Goal: Transaction & Acquisition: Purchase product/service

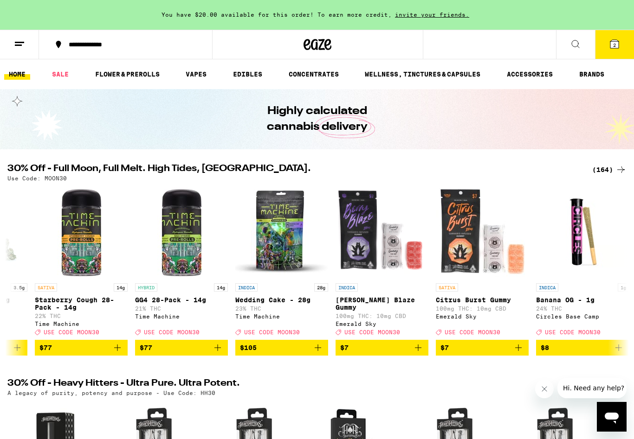
scroll to position [0, 875]
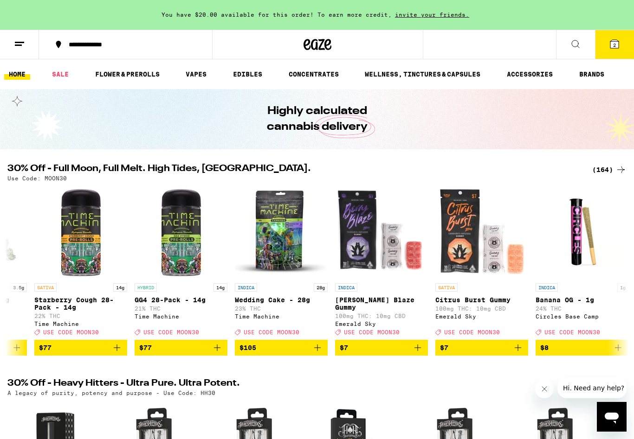
click at [609, 173] on div "(164)" at bounding box center [609, 169] width 34 height 11
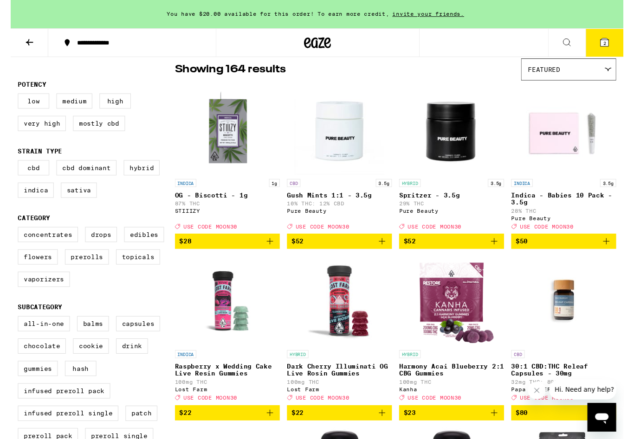
scroll to position [76, 0]
click at [30, 274] on label "Flowers" at bounding box center [27, 266] width 41 height 16
click at [10, 237] on input "Flowers" at bounding box center [9, 236] width 0 height 0
checkbox input "true"
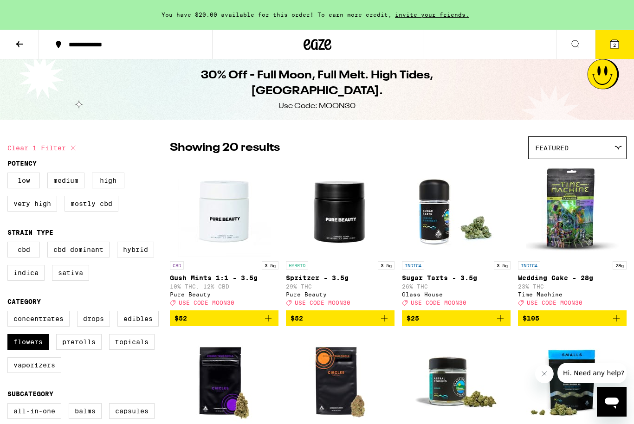
click at [24, 49] on icon at bounding box center [19, 43] width 11 height 11
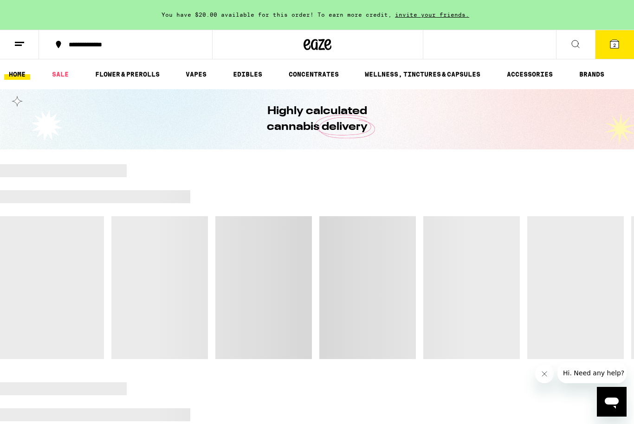
click at [23, 40] on icon at bounding box center [19, 43] width 11 height 11
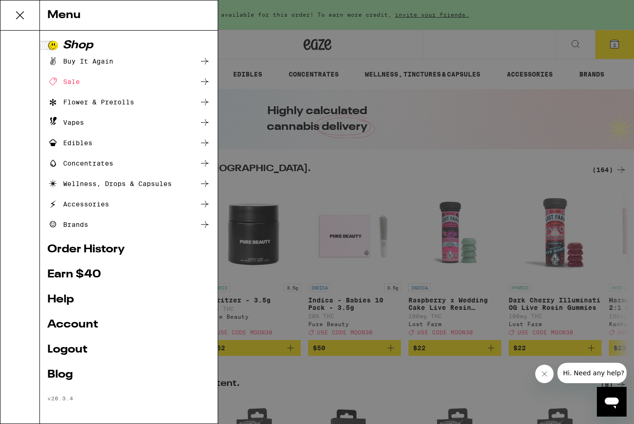
click at [133, 253] on link "Order History" at bounding box center [128, 249] width 163 height 11
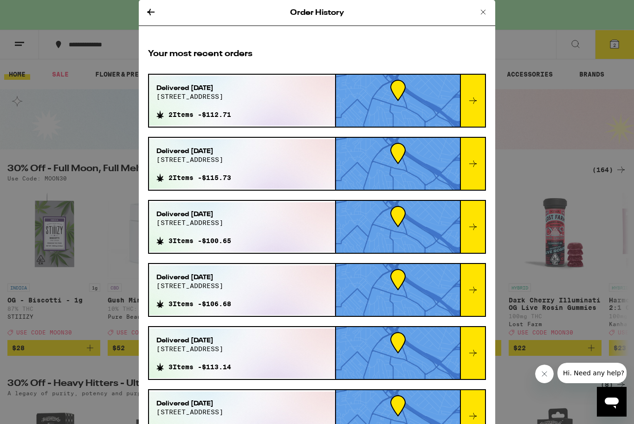
click at [485, 10] on icon at bounding box center [482, 11] width 11 height 11
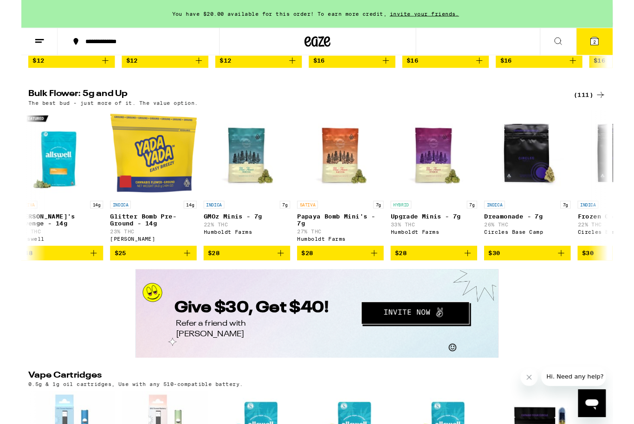
scroll to position [1179, 0]
